Goal: Answer question/provide support: Answer question/provide support

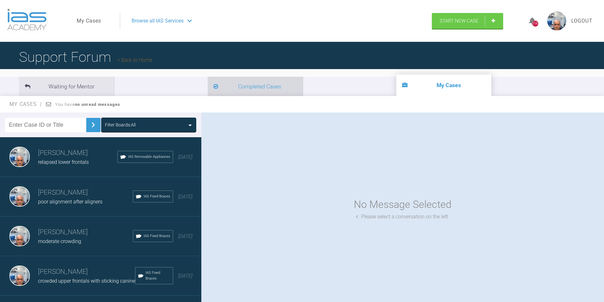
click at [208, 87] on li "Completed Cases" at bounding box center [255, 86] width 95 height 19
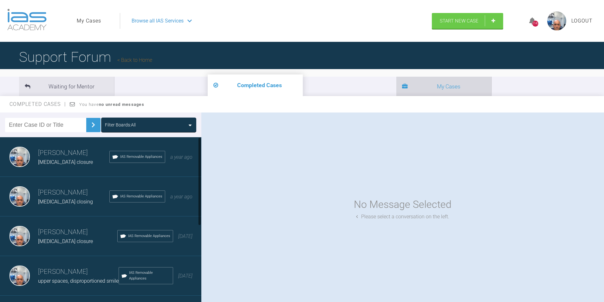
click at [396, 86] on li "My Cases" at bounding box center [443, 86] width 95 height 19
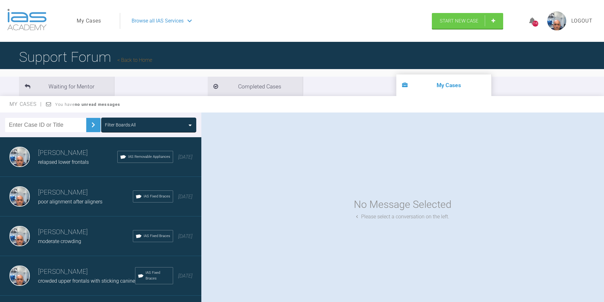
click at [70, 236] on h3 "[PERSON_NAME]" at bounding box center [85, 232] width 95 height 11
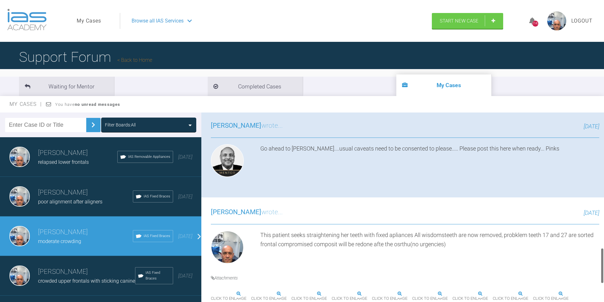
scroll to position [729, 0]
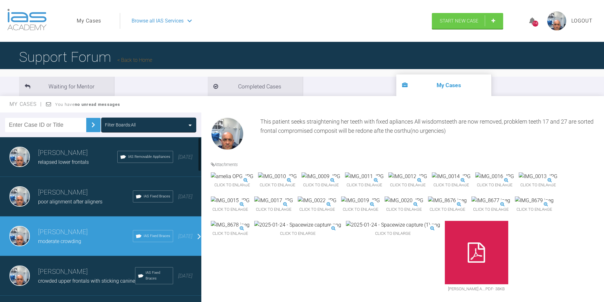
click at [66, 205] on div "poor alignment after aligners" at bounding box center [85, 202] width 95 height 8
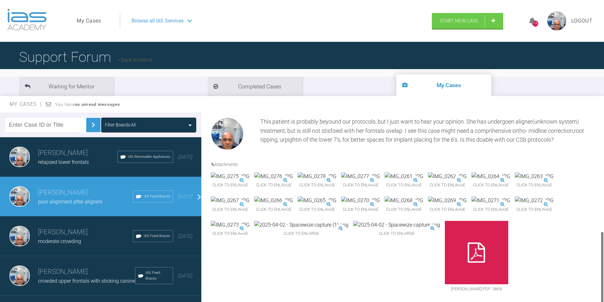
click at [62, 230] on h3 "[PERSON_NAME]" at bounding box center [85, 232] width 95 height 11
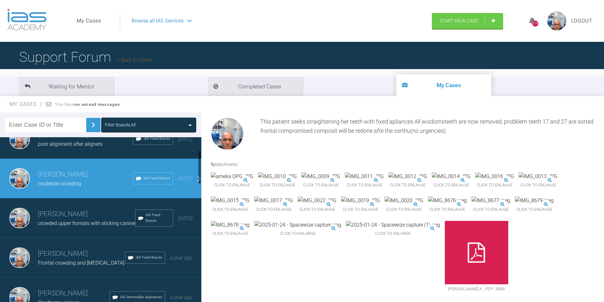
scroll to position [63, 0]
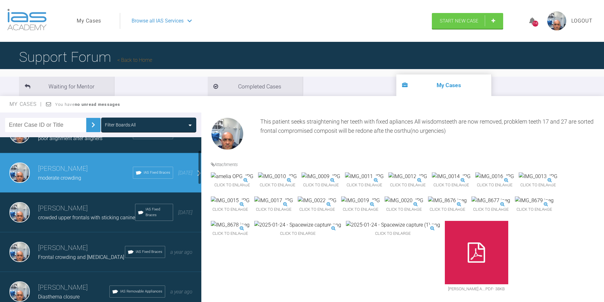
click at [67, 222] on div "crowded upper frontals with sticking canine" at bounding box center [86, 218] width 97 height 8
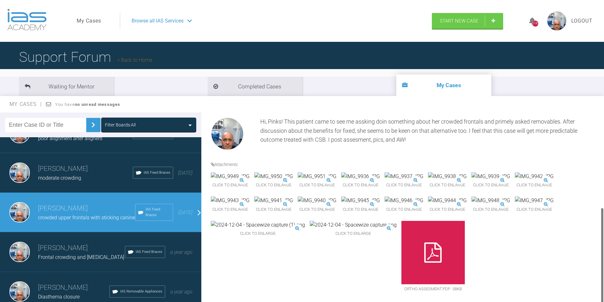
scroll to position [315, 0]
click at [62, 254] on h3 "[PERSON_NAME]" at bounding box center [81, 248] width 87 height 11
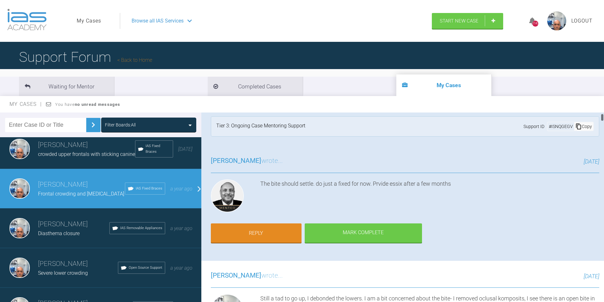
scroll to position [0, 0]
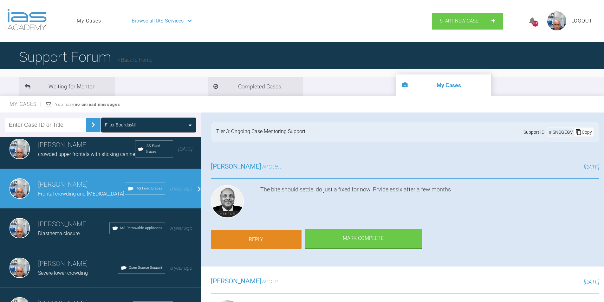
click at [253, 240] on link "Reply" at bounding box center [256, 240] width 91 height 20
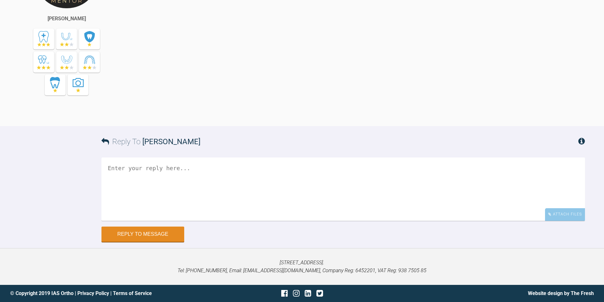
scroll to position [15595, 0]
click at [195, 185] on textarea at bounding box center [343, 188] width 484 height 63
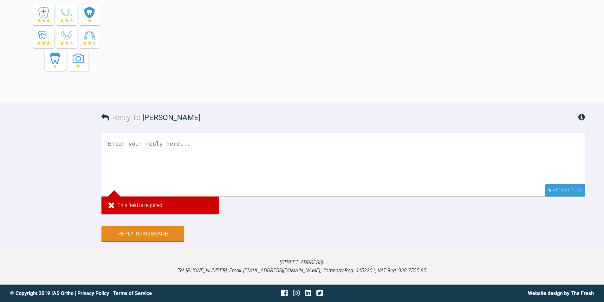
click at [572, 197] on div "Attach Files" at bounding box center [565, 190] width 40 height 12
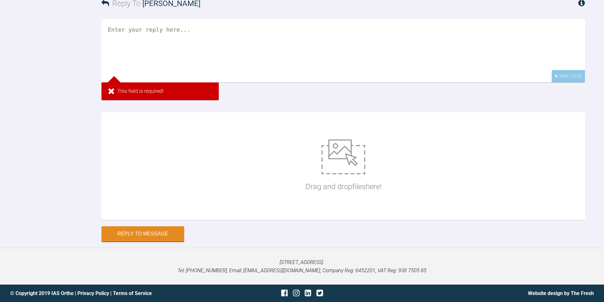
click at [154, 82] on textarea at bounding box center [343, 50] width 484 height 63
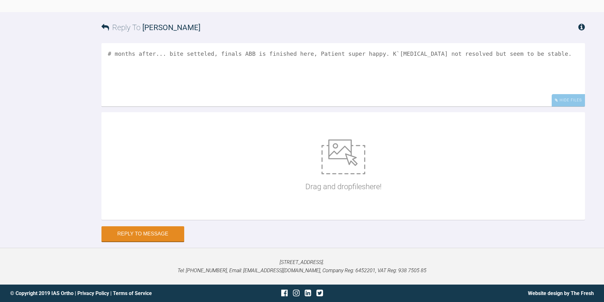
click at [113, 107] on textarea "# months after... bite setteled, finals ABB is finished here, Patient super hap…" at bounding box center [343, 74] width 484 height 63
click at [108, 107] on textarea "# months after... bite setteled, finals ABB is finished here, Patient super hap…" at bounding box center [343, 74] width 484 height 63
click at [110, 107] on textarea "# months after... bite setteled, finals ABB is finished here, Patient super hap…" at bounding box center [343, 74] width 484 height 63
click at [521, 107] on textarea "3 months after... bite setteled, finals ABB is finished here, Patient super hap…" at bounding box center [343, 74] width 484 height 63
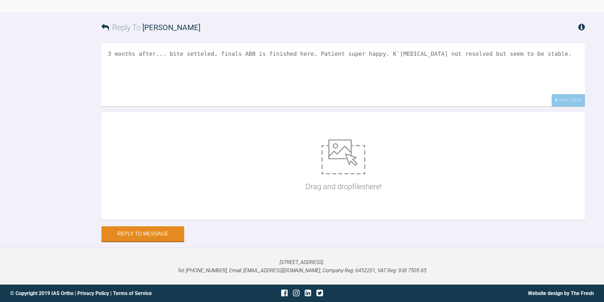
type textarea "3 months after... bite setteled, finals ABB is finished here, Patient super hap…"
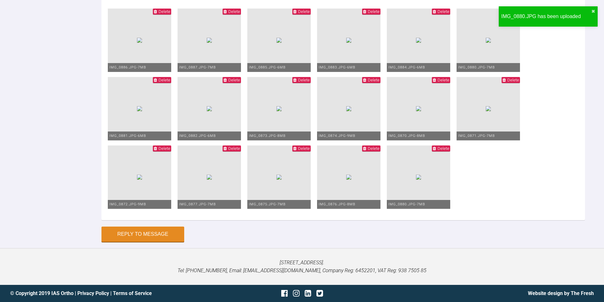
scroll to position [15960, 0]
click at [132, 234] on button "Reply to Message" at bounding box center [142, 234] width 83 height 15
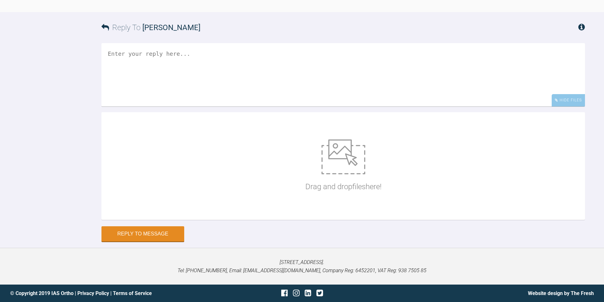
scroll to position [15702, 0]
